Goal: Navigation & Orientation: Find specific page/section

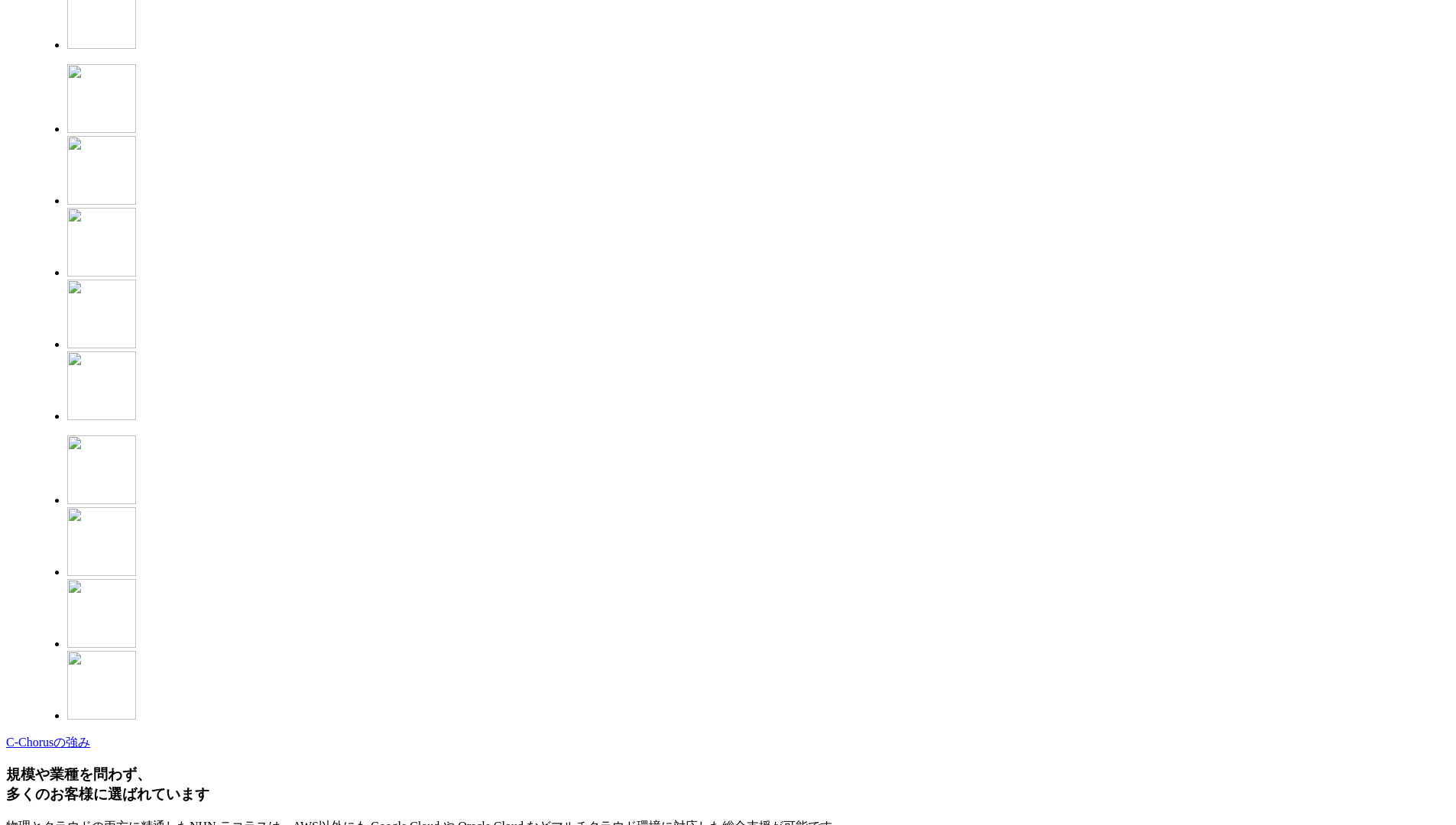
scroll to position [3913, 0]
